Goal: Transaction & Acquisition: Subscribe to service/newsletter

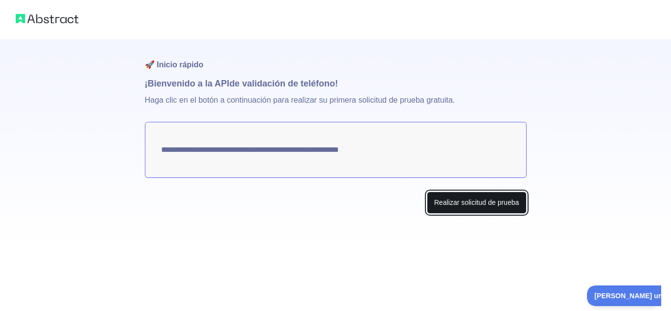
click at [482, 199] on font "Realizar solicitud de prueba" at bounding box center [476, 202] width 85 height 8
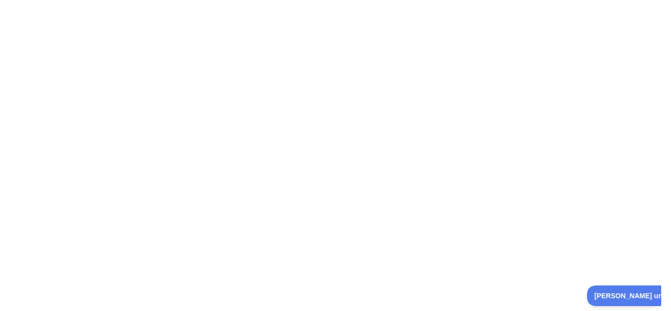
click at [274, 106] on div at bounding box center [335, 155] width 671 height 311
click at [63, 63] on div at bounding box center [335, 155] width 671 height 311
click at [216, 60] on div at bounding box center [335, 155] width 671 height 311
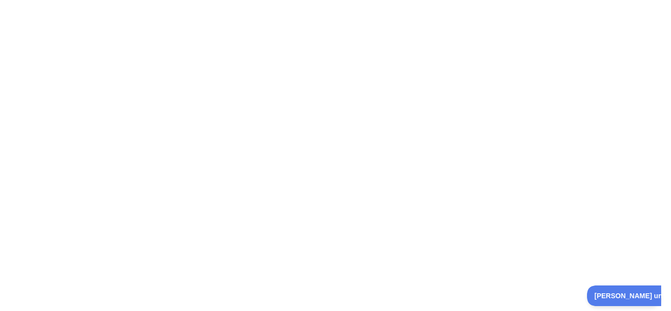
drag, startPoint x: 216, startPoint y: 60, endPoint x: 200, endPoint y: 60, distance: 15.2
click at [200, 60] on div at bounding box center [335, 155] width 671 height 311
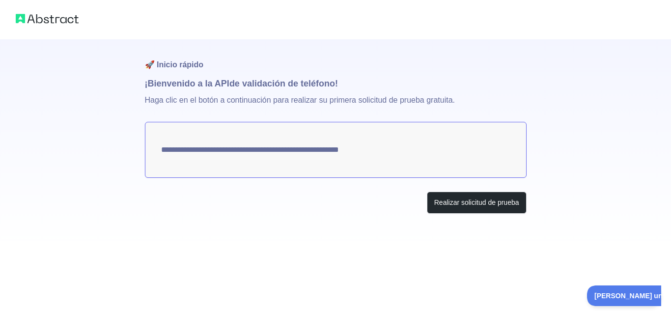
click at [391, 150] on textarea "**********" at bounding box center [336, 150] width 382 height 56
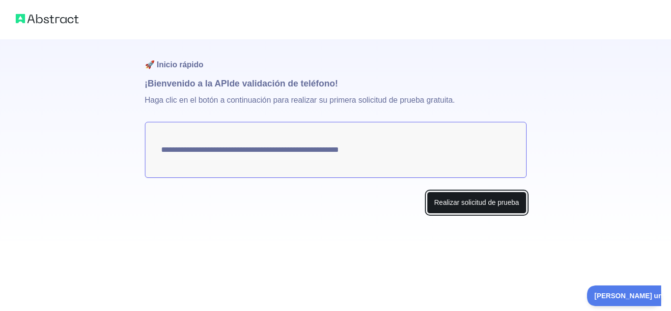
click at [462, 199] on font "Realizar solicitud de prueba" at bounding box center [476, 202] width 85 height 8
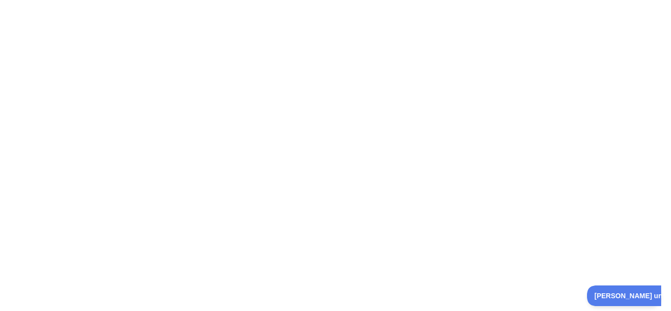
click at [35, 10] on div at bounding box center [335, 155] width 671 height 311
click at [313, 184] on div at bounding box center [335, 155] width 671 height 311
